Goal: Task Accomplishment & Management: Manage account settings

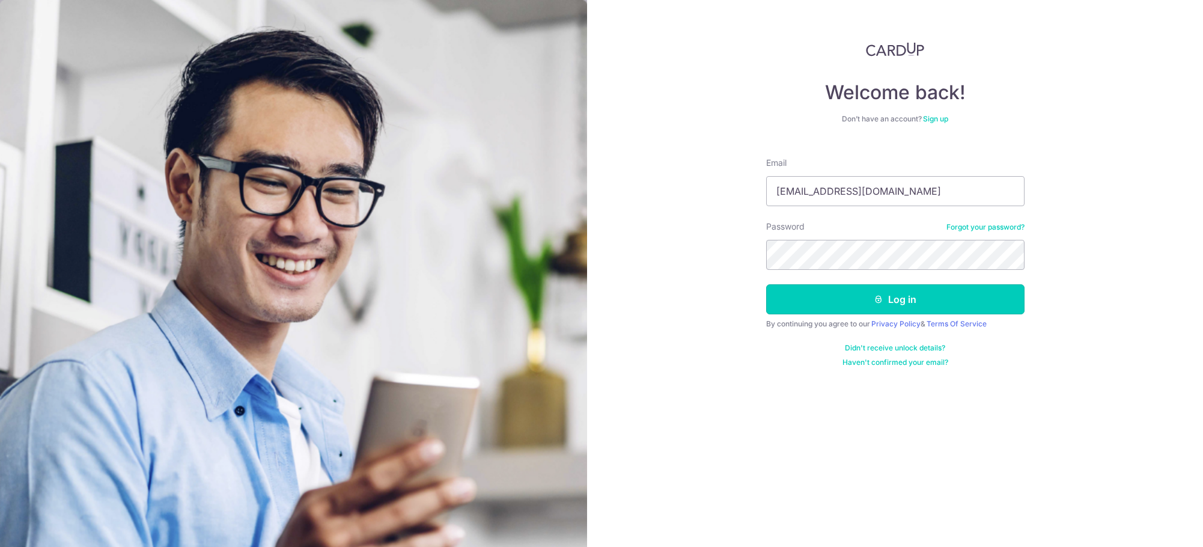
click at [807, 294] on button "Log in" at bounding box center [895, 299] width 258 height 30
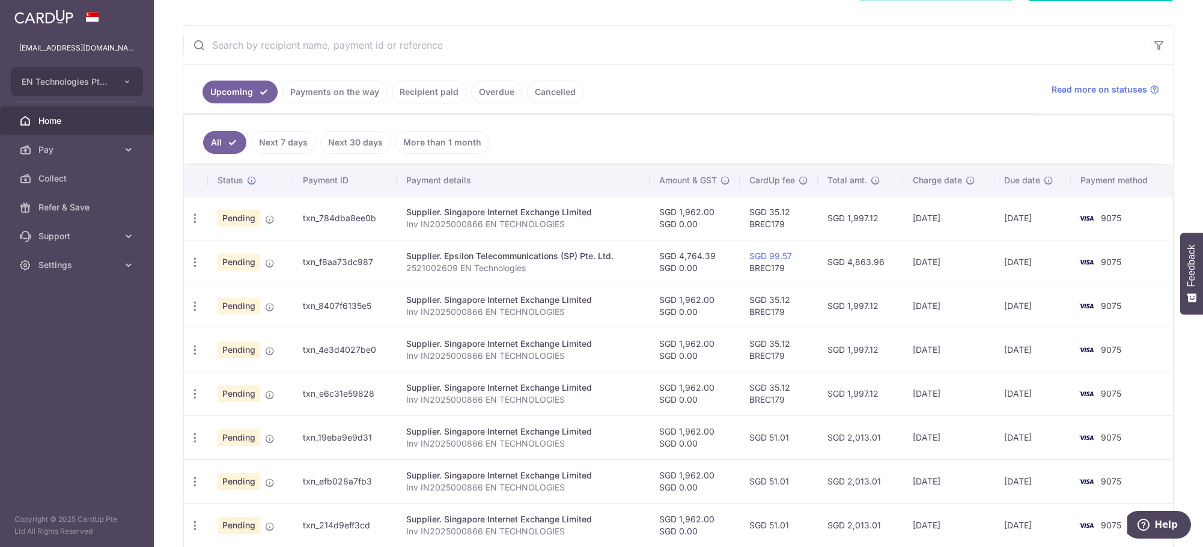
scroll to position [195, 0]
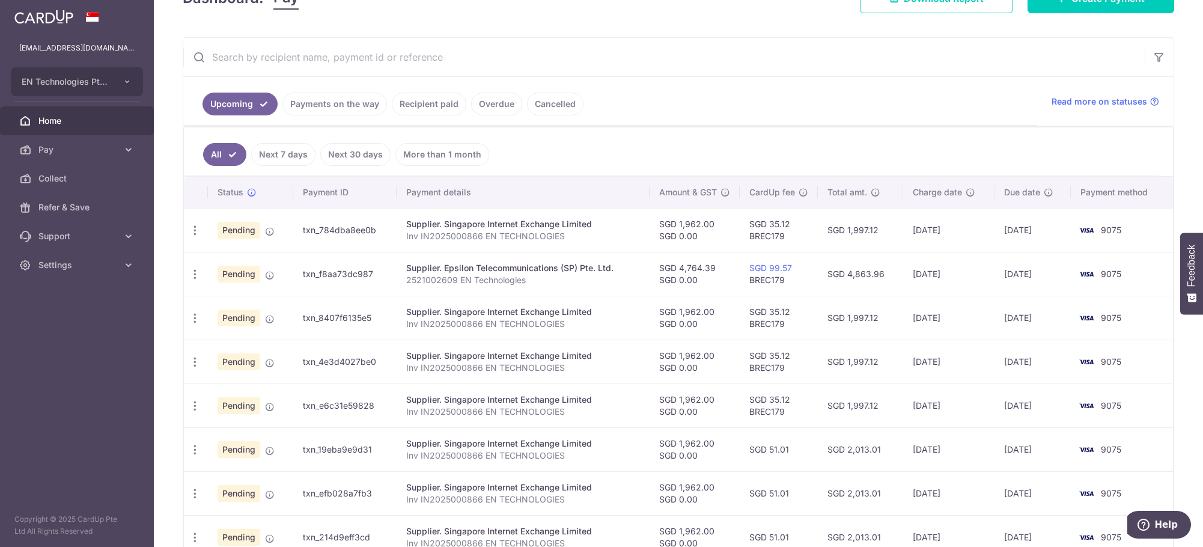
click at [418, 105] on link "Recipient paid" at bounding box center [429, 104] width 74 height 23
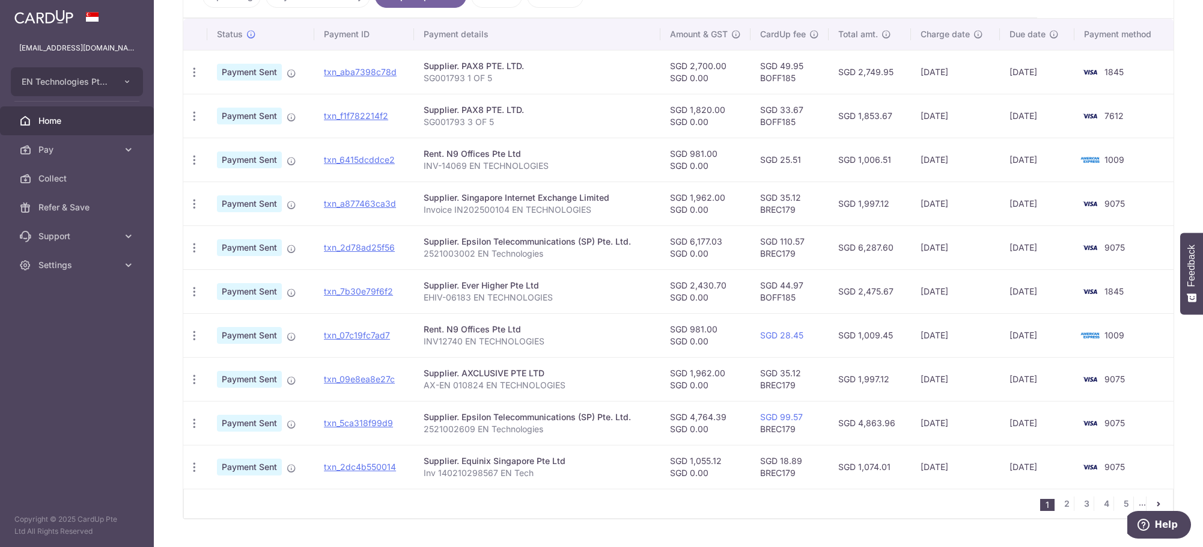
scroll to position [303, 0]
click at [1064, 502] on link "2" at bounding box center [1066, 503] width 14 height 14
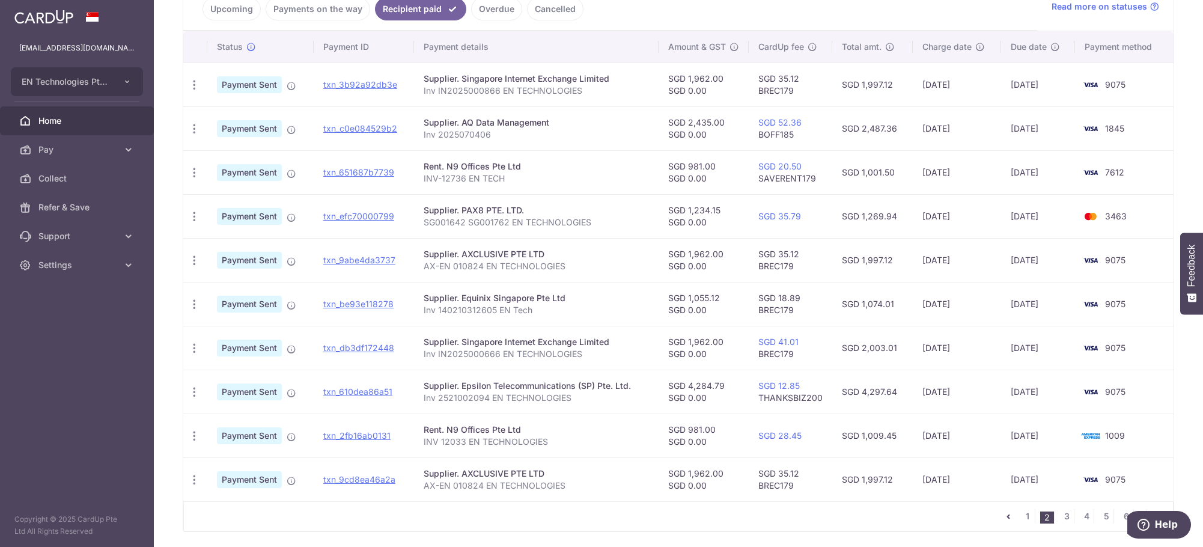
scroll to position [331, 0]
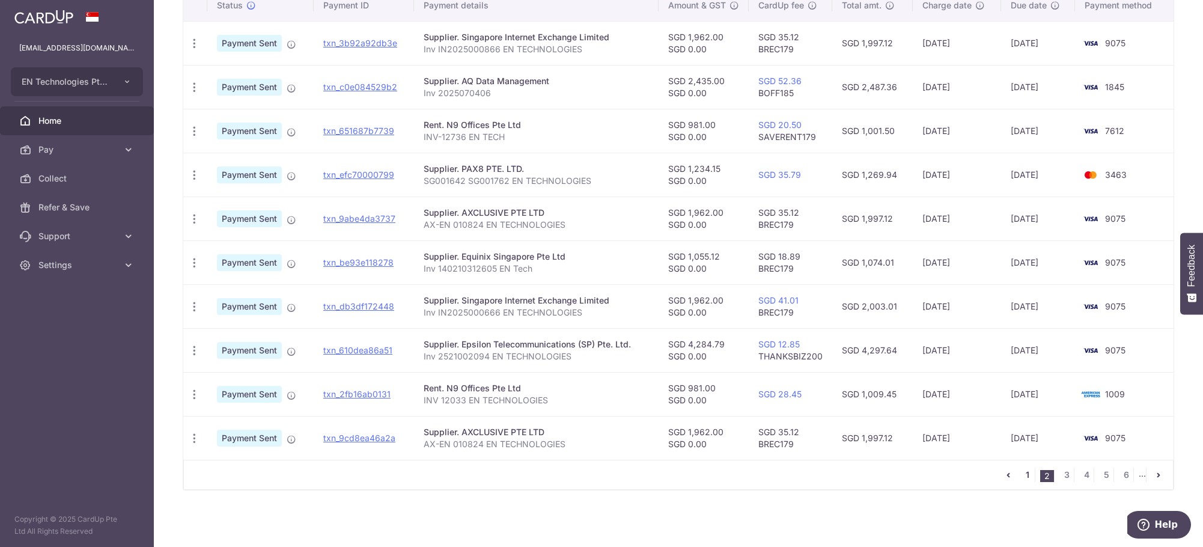
click at [1020, 472] on link "1" at bounding box center [1027, 474] width 14 height 14
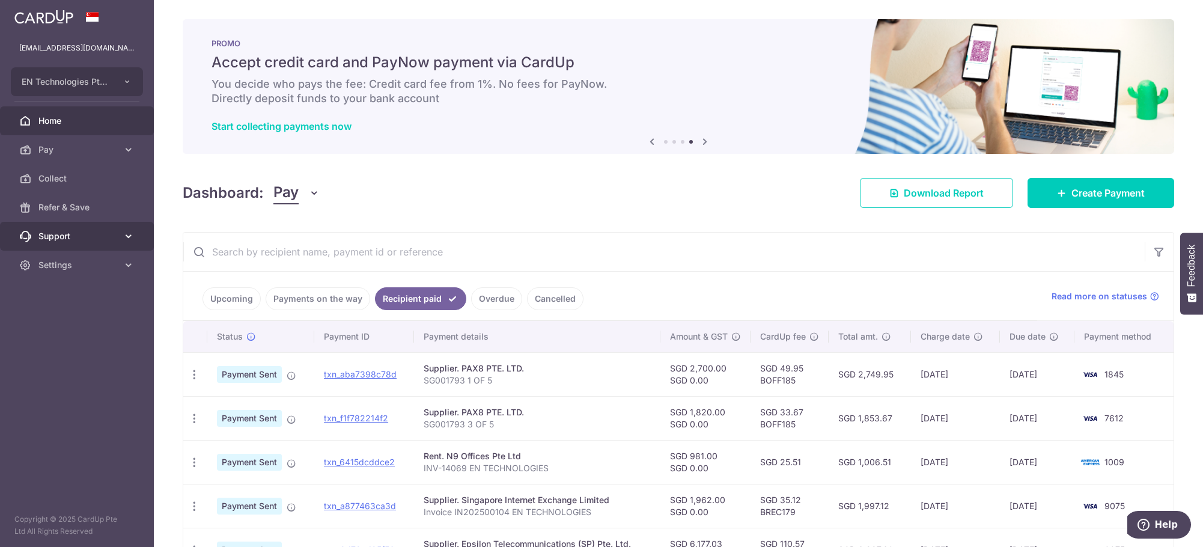
click at [4, 233] on link "Support" at bounding box center [77, 236] width 154 height 29
